Goal: Navigation & Orientation: Find specific page/section

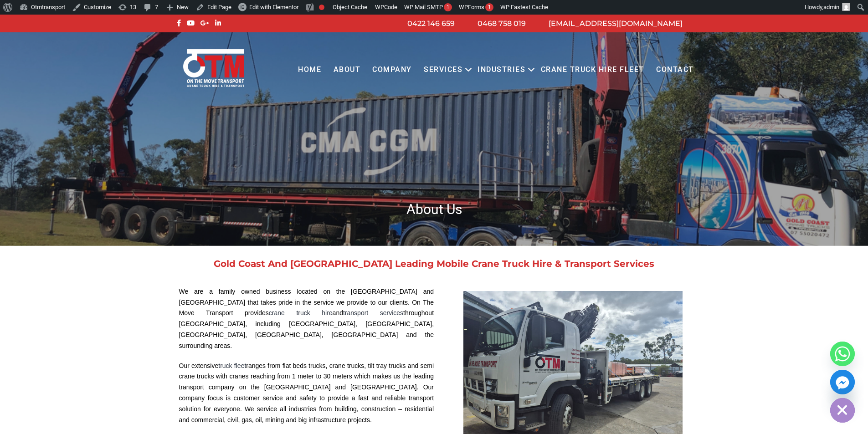
click at [392, 67] on link "COMPANY" at bounding box center [392, 69] width 52 height 25
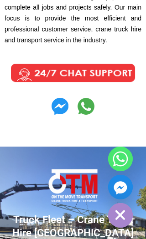
scroll to position [820, 0]
